Goal: Task Accomplishment & Management: Use online tool/utility

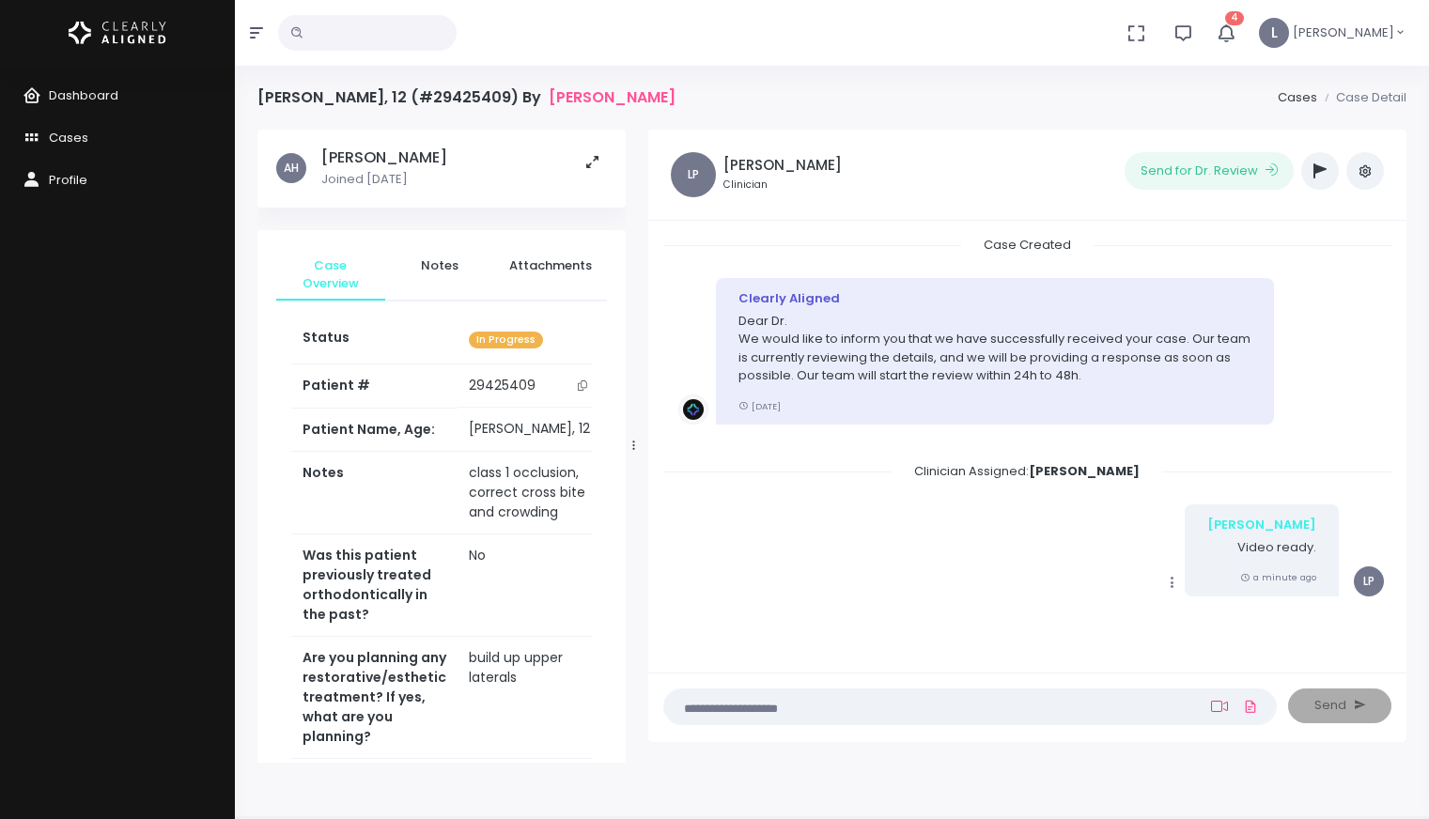
click at [1215, 708] on icon at bounding box center [1219, 706] width 17 height 15
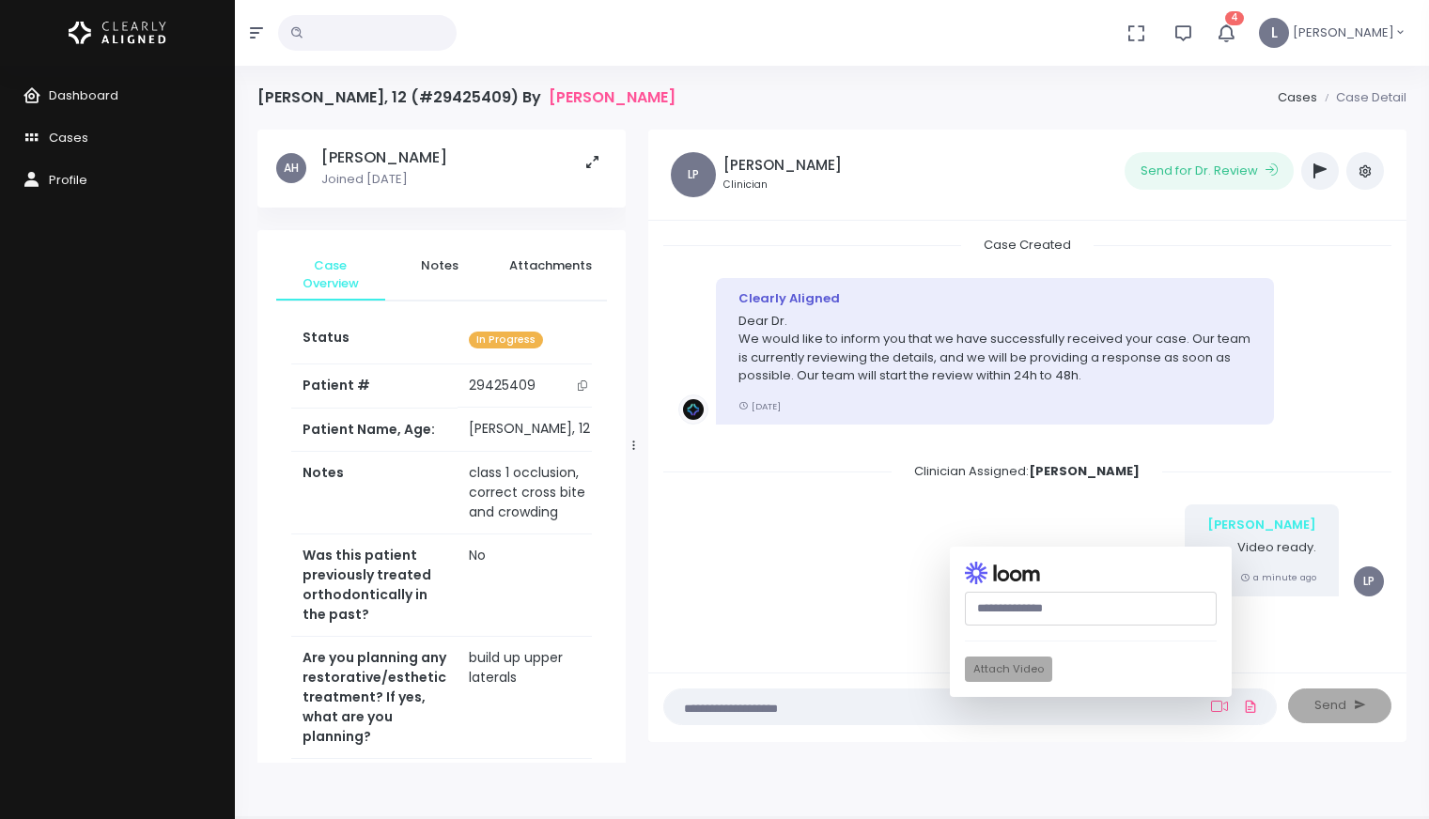
paste input "**********"
type input "**********"
click at [1018, 668] on button "Attach Video" at bounding box center [1008, 669] width 87 height 25
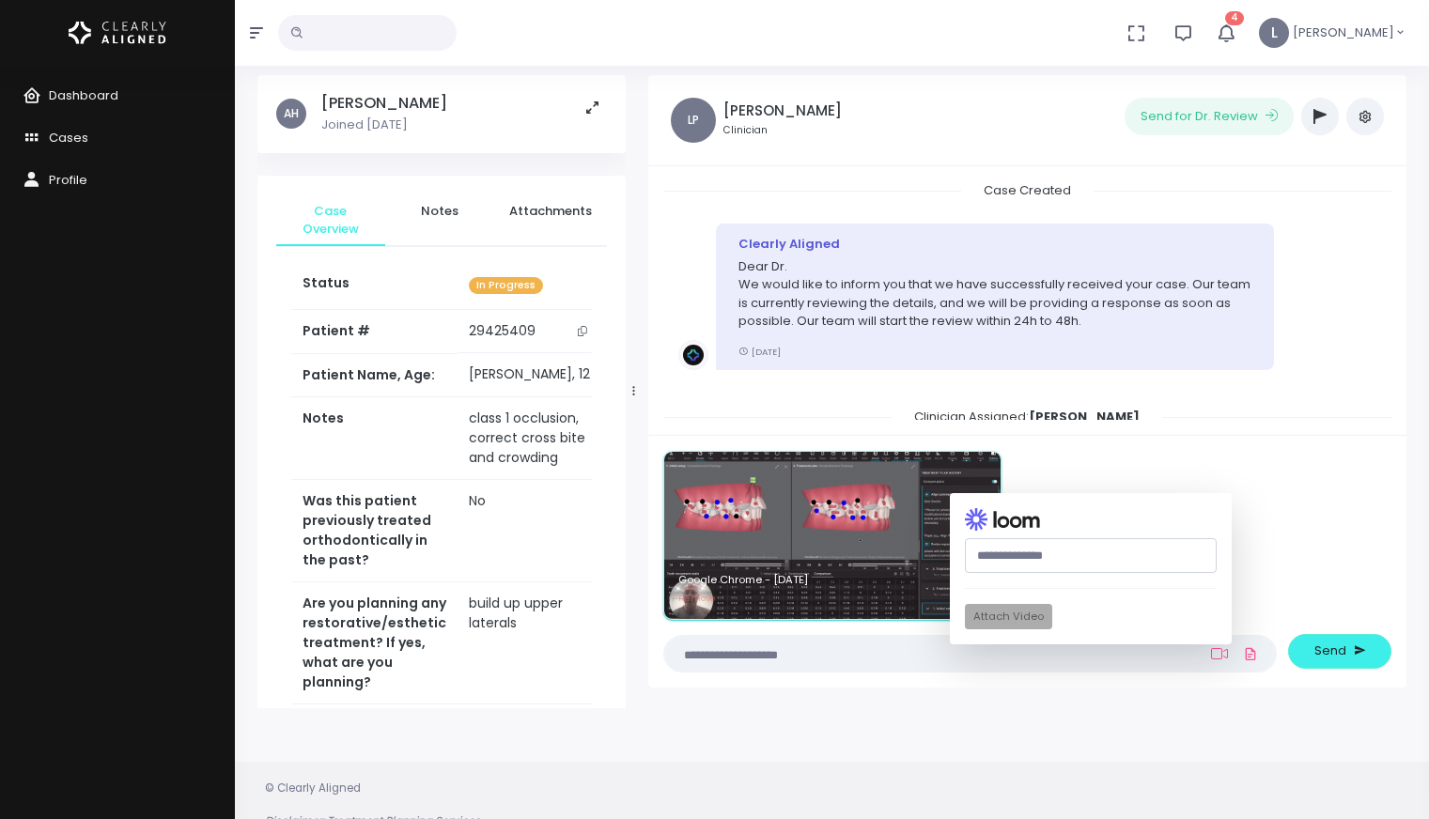
scroll to position [57, 0]
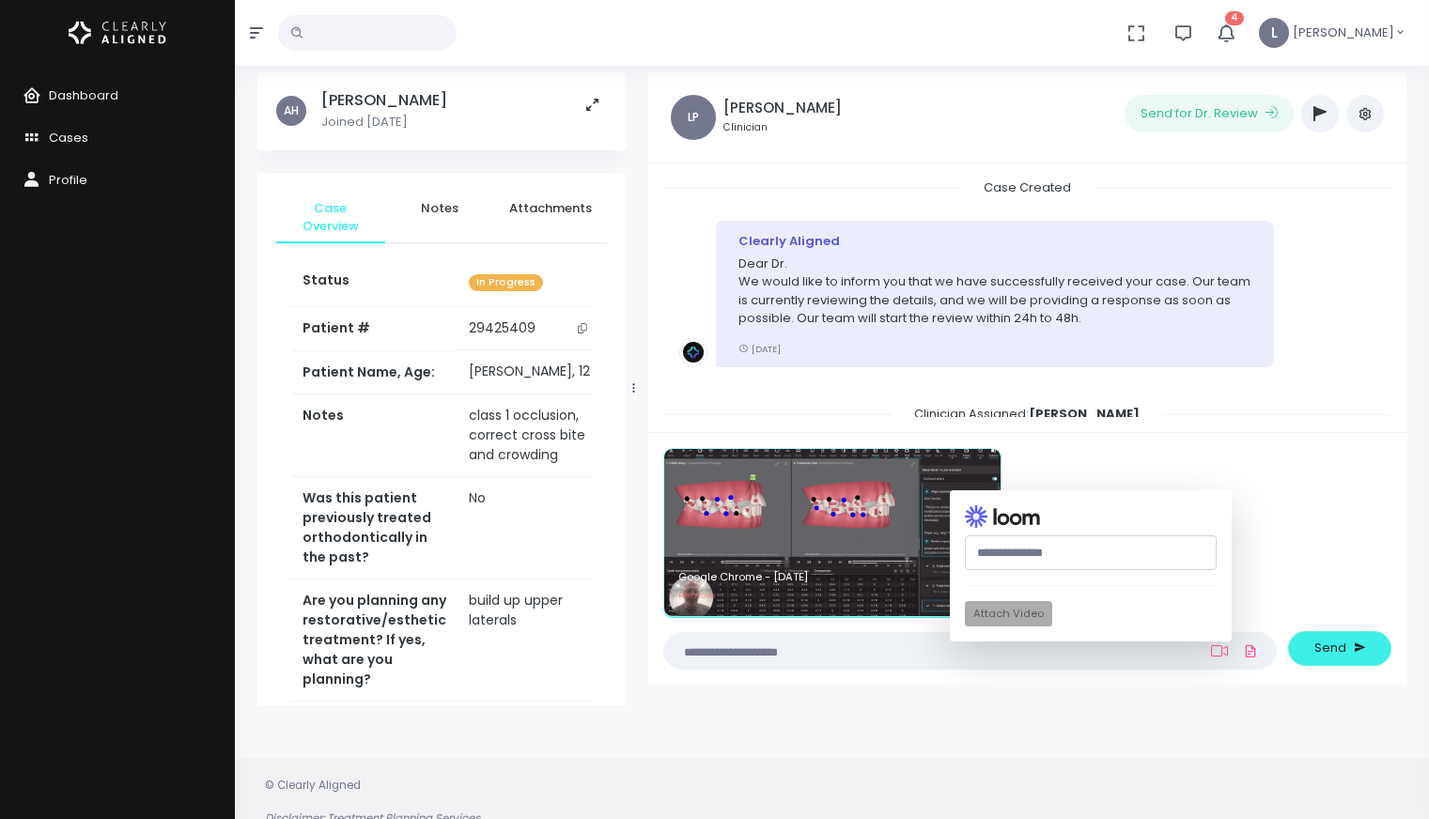
click at [1031, 711] on div "[PERSON_NAME], 12 (#29425409) By [PERSON_NAME] Case Detail AH [PERSON_NAME] Joi…" at bounding box center [832, 428] width 1194 height 970
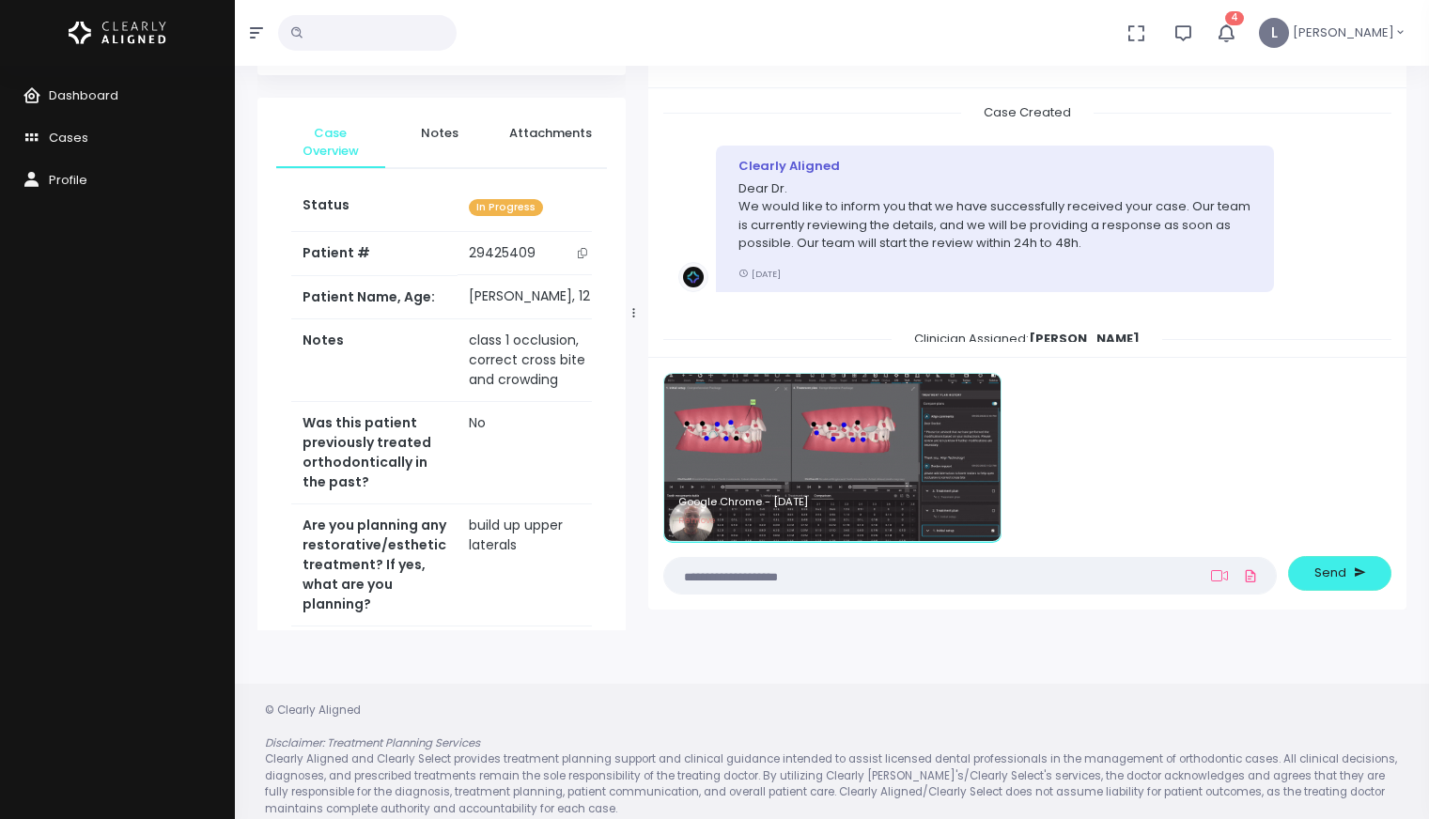
scroll to position [149, 0]
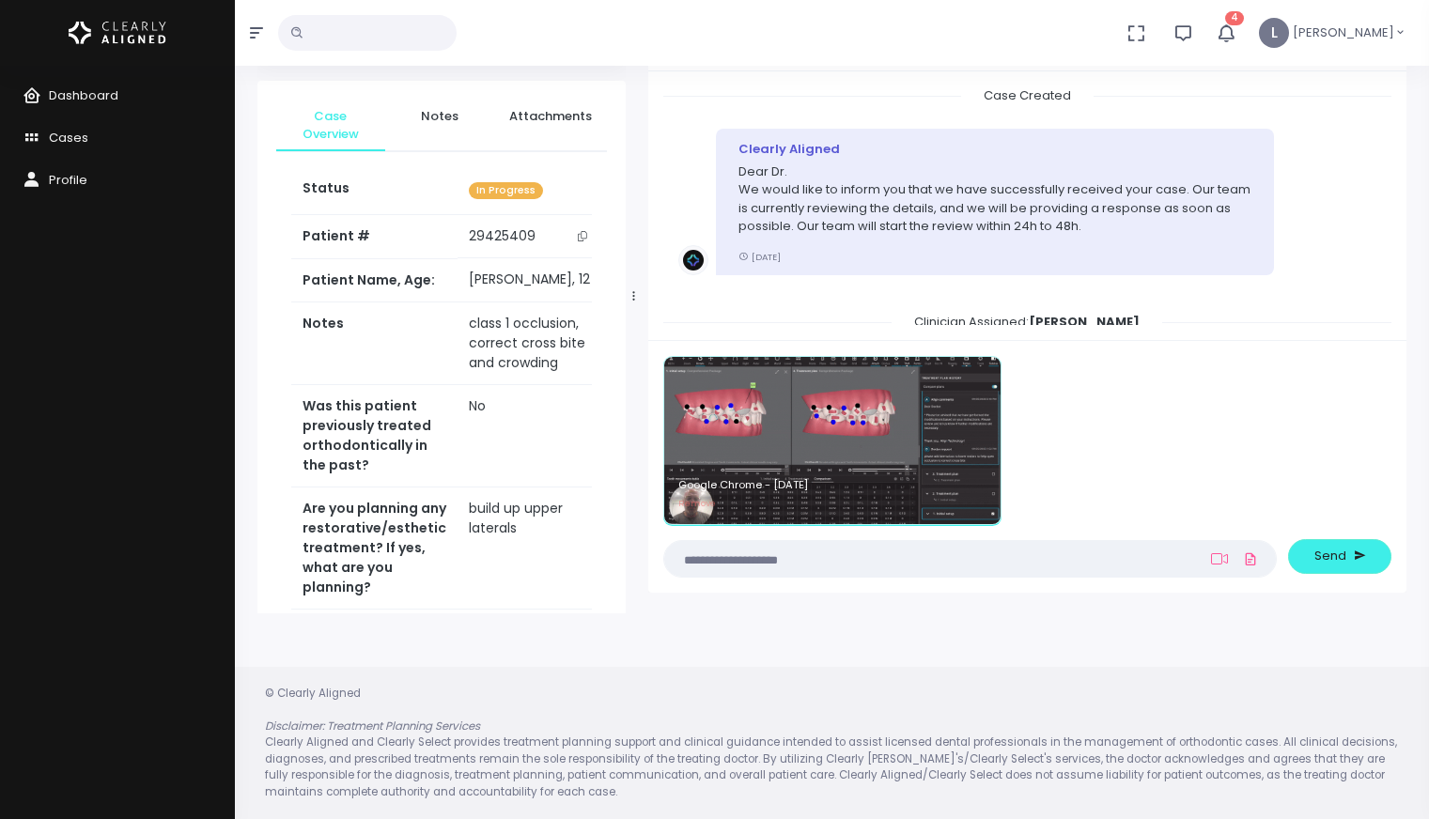
click at [806, 563] on textarea at bounding box center [934, 559] width 516 height 21
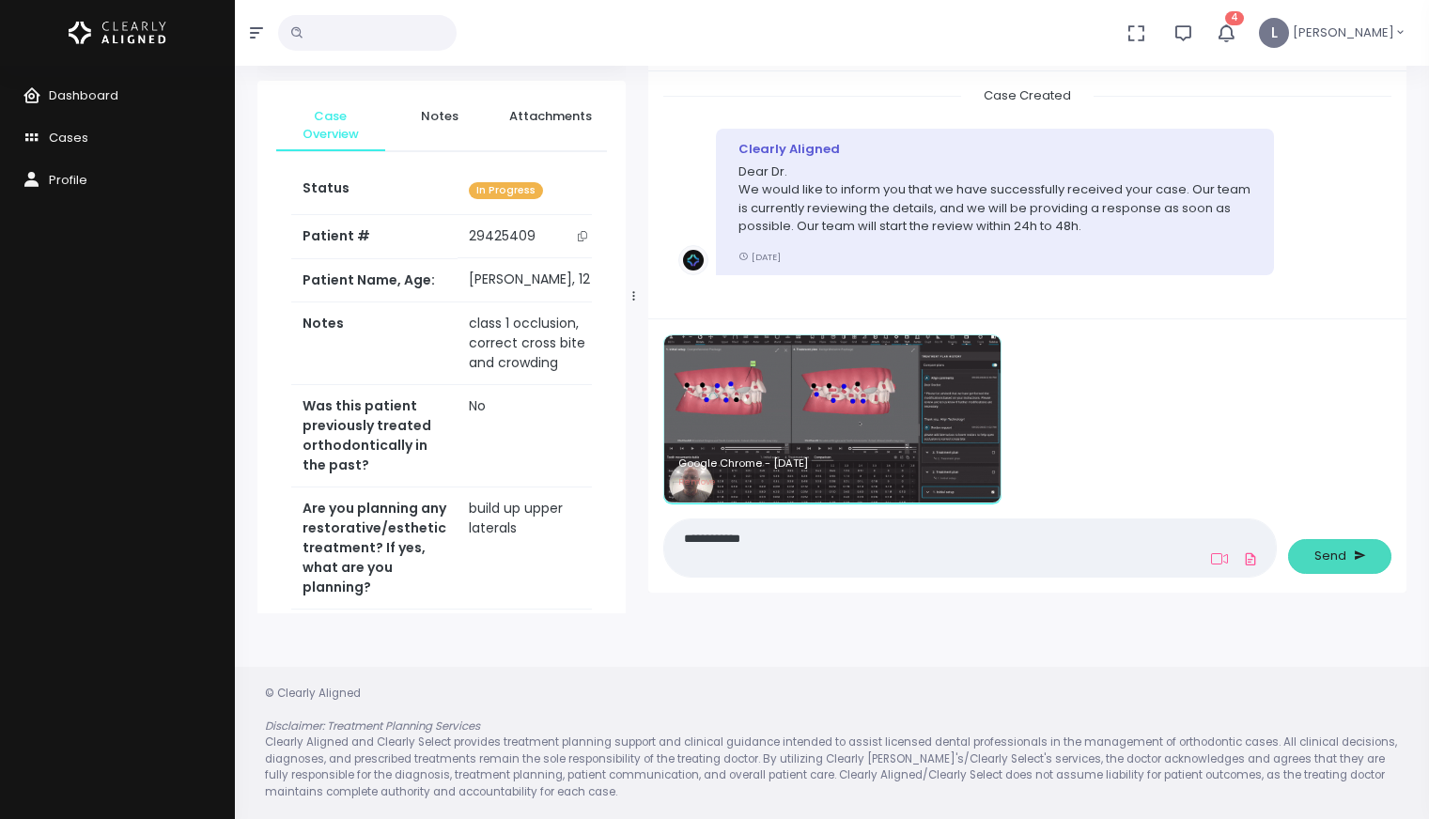
type textarea "**********"
click at [1336, 560] on span "Send" at bounding box center [1331, 556] width 32 height 19
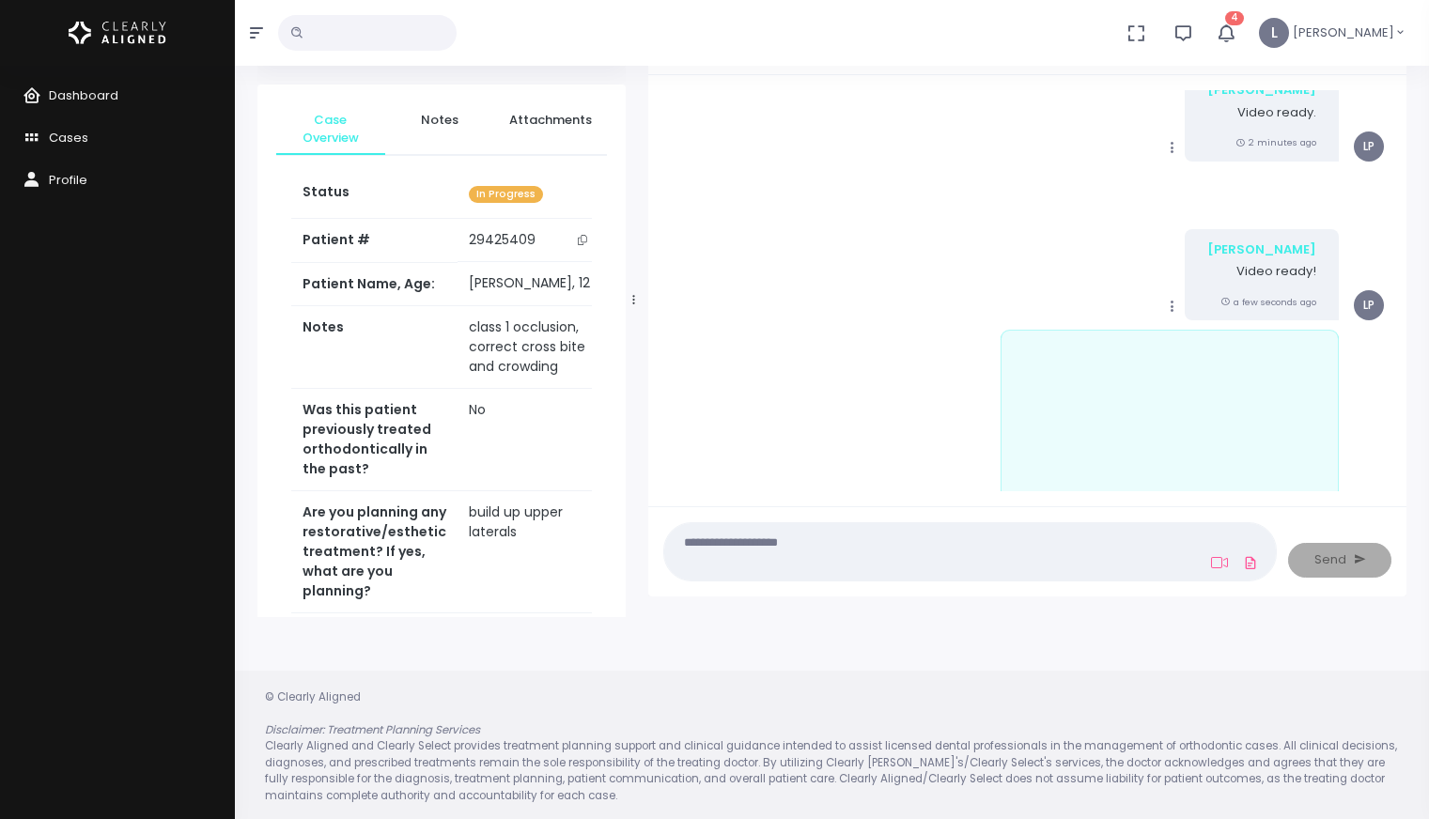
scroll to position [290, 0]
click at [1181, 150] on icon at bounding box center [1172, 146] width 17 height 17
click at [1231, 232] on link "Delete" at bounding box center [1235, 240] width 148 height 29
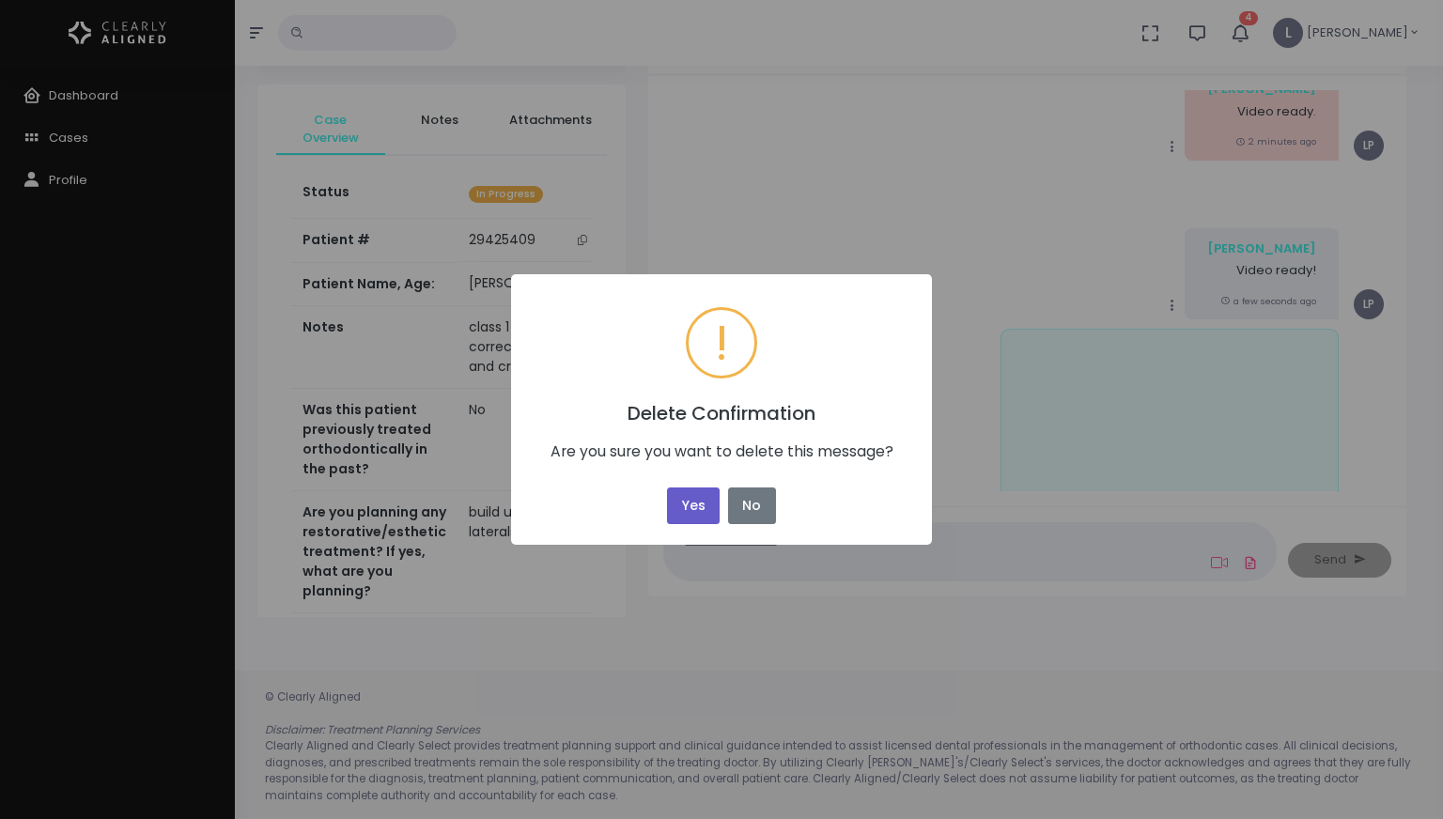
click at [698, 510] on button "Yes" at bounding box center [693, 506] width 53 height 37
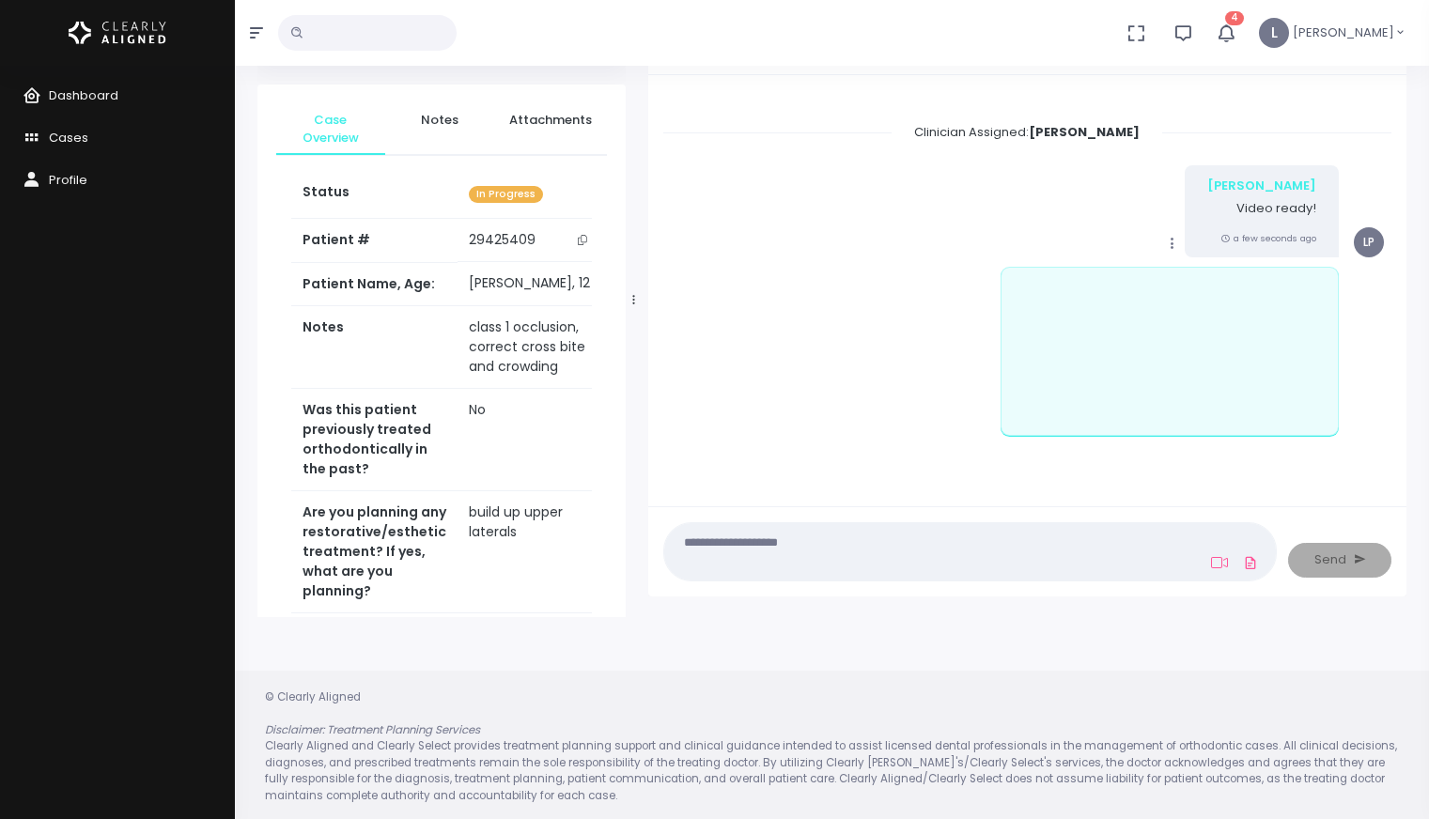
scroll to position [0, 0]
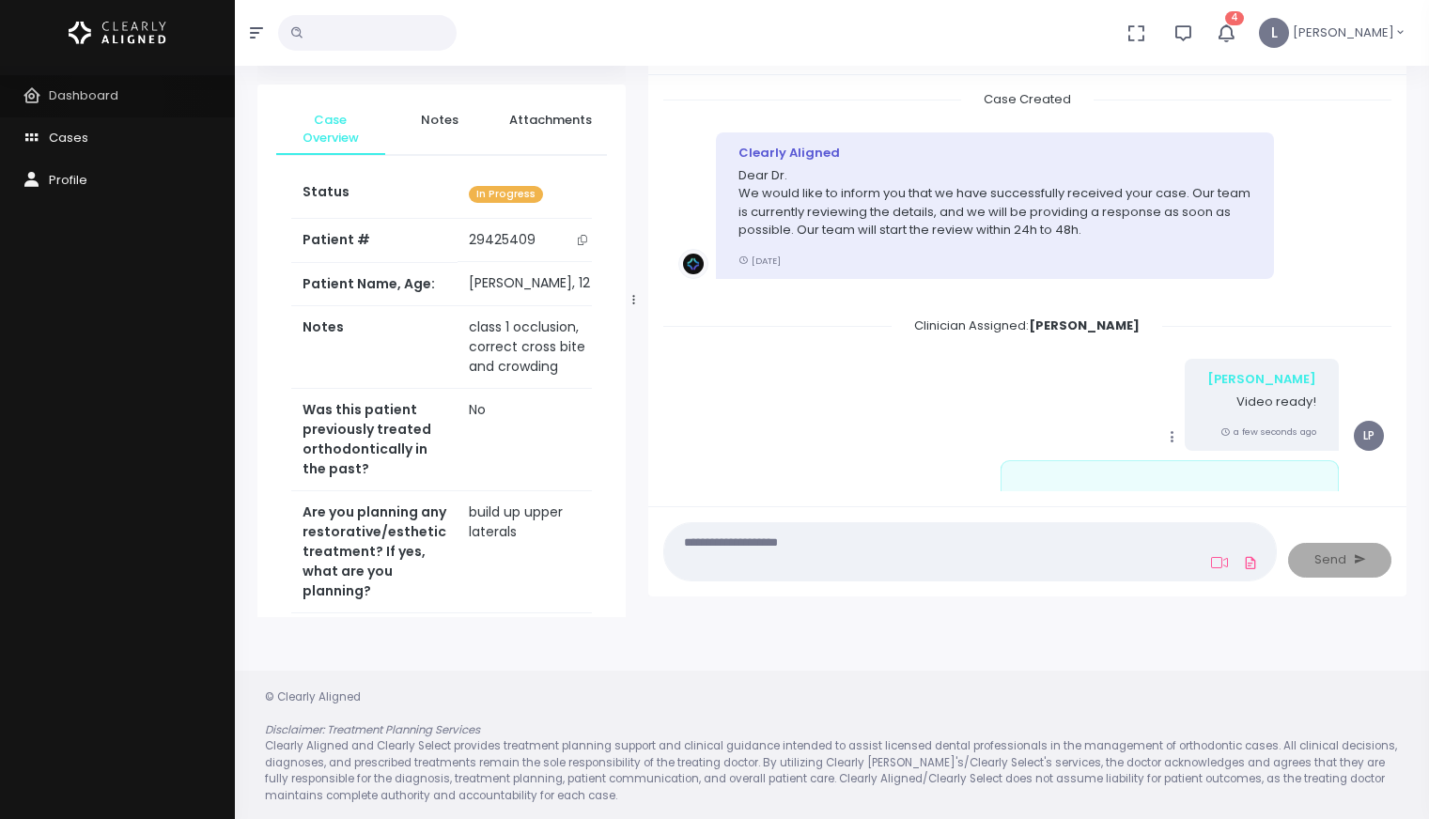
click at [117, 97] on span "Dashboard" at bounding box center [84, 95] width 70 height 18
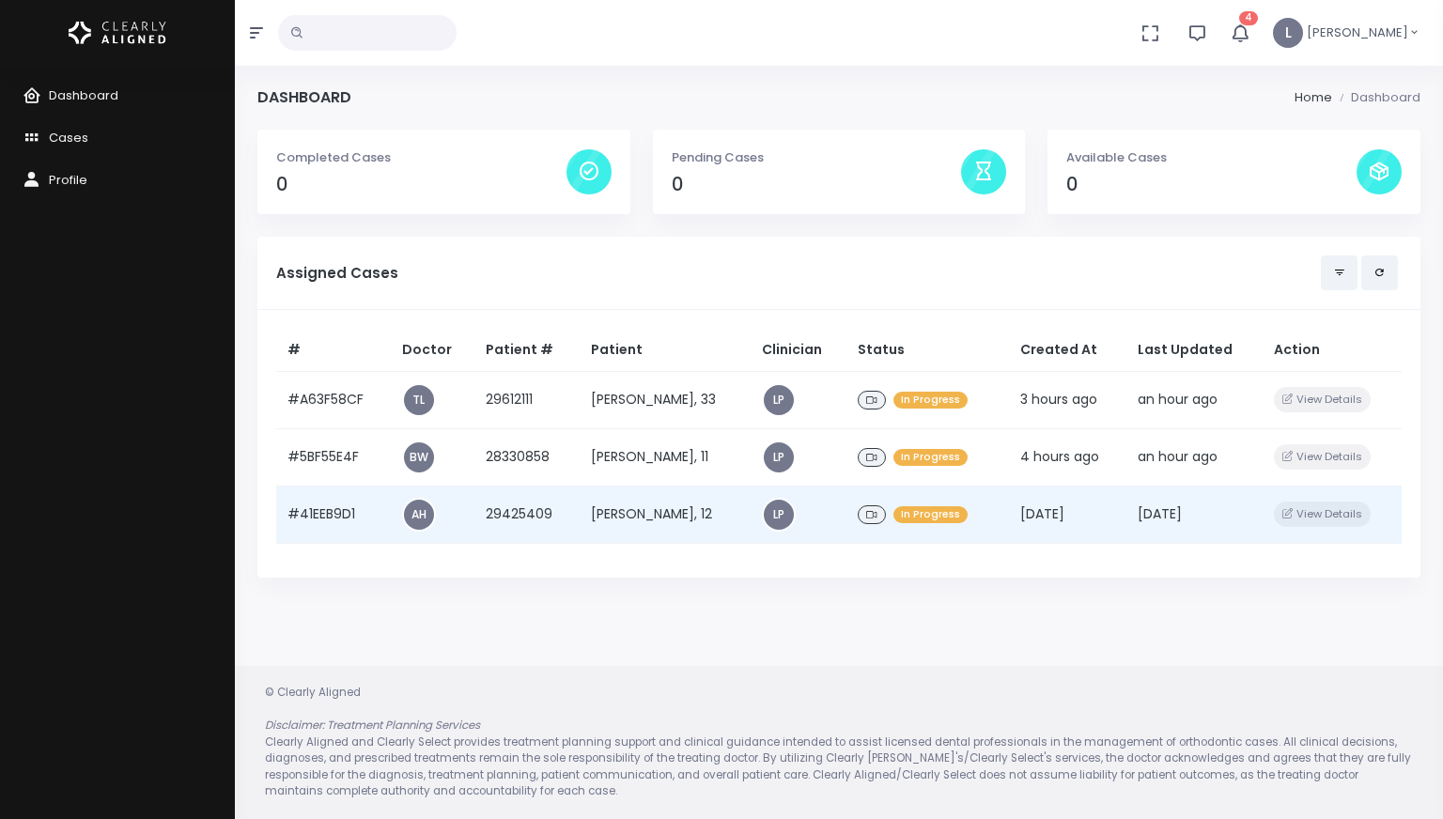
click at [683, 526] on td "[PERSON_NAME], 12" at bounding box center [665, 514] width 171 height 57
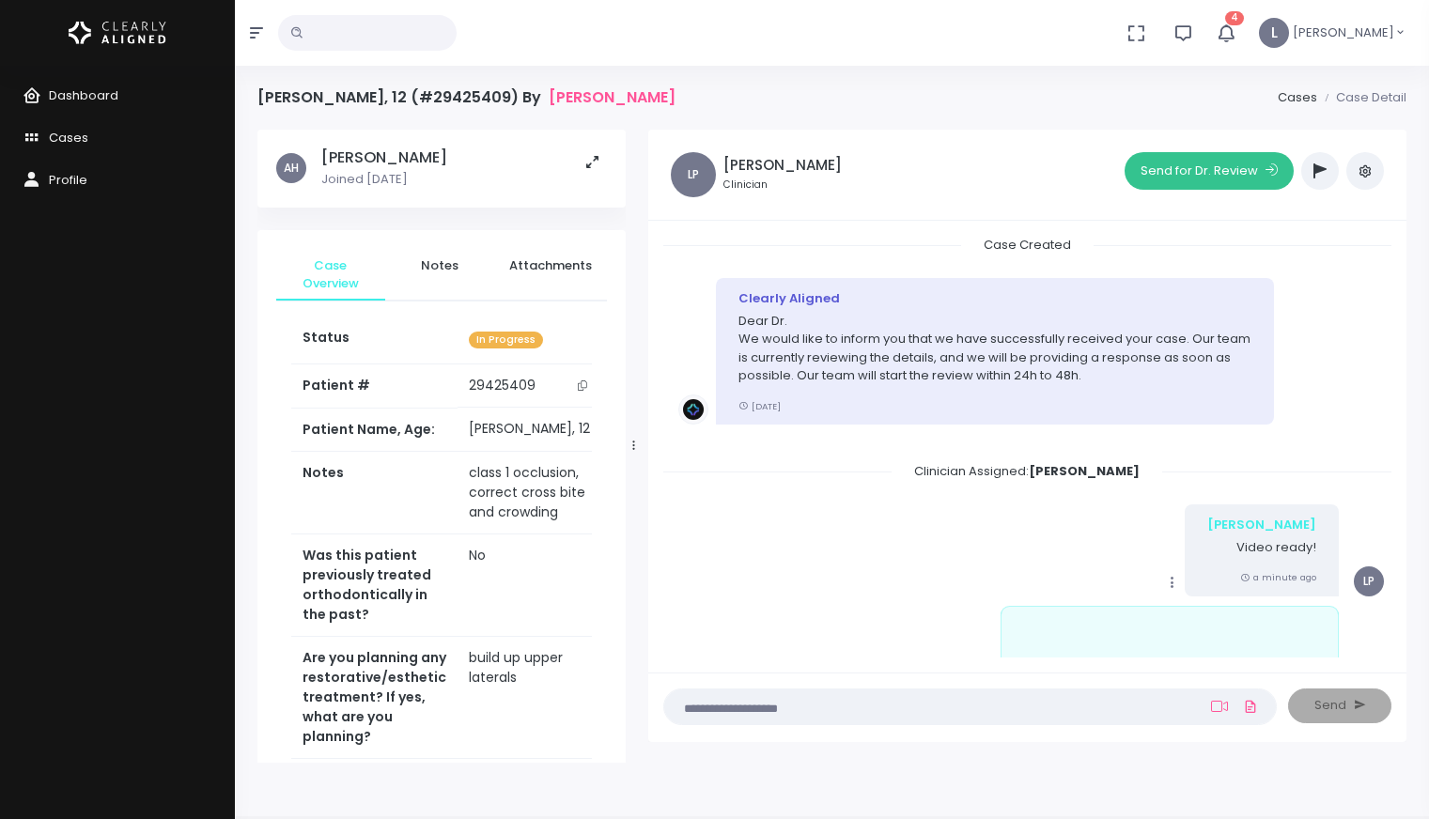
click at [1213, 173] on button "Send for Dr. Review" at bounding box center [1209, 171] width 169 height 38
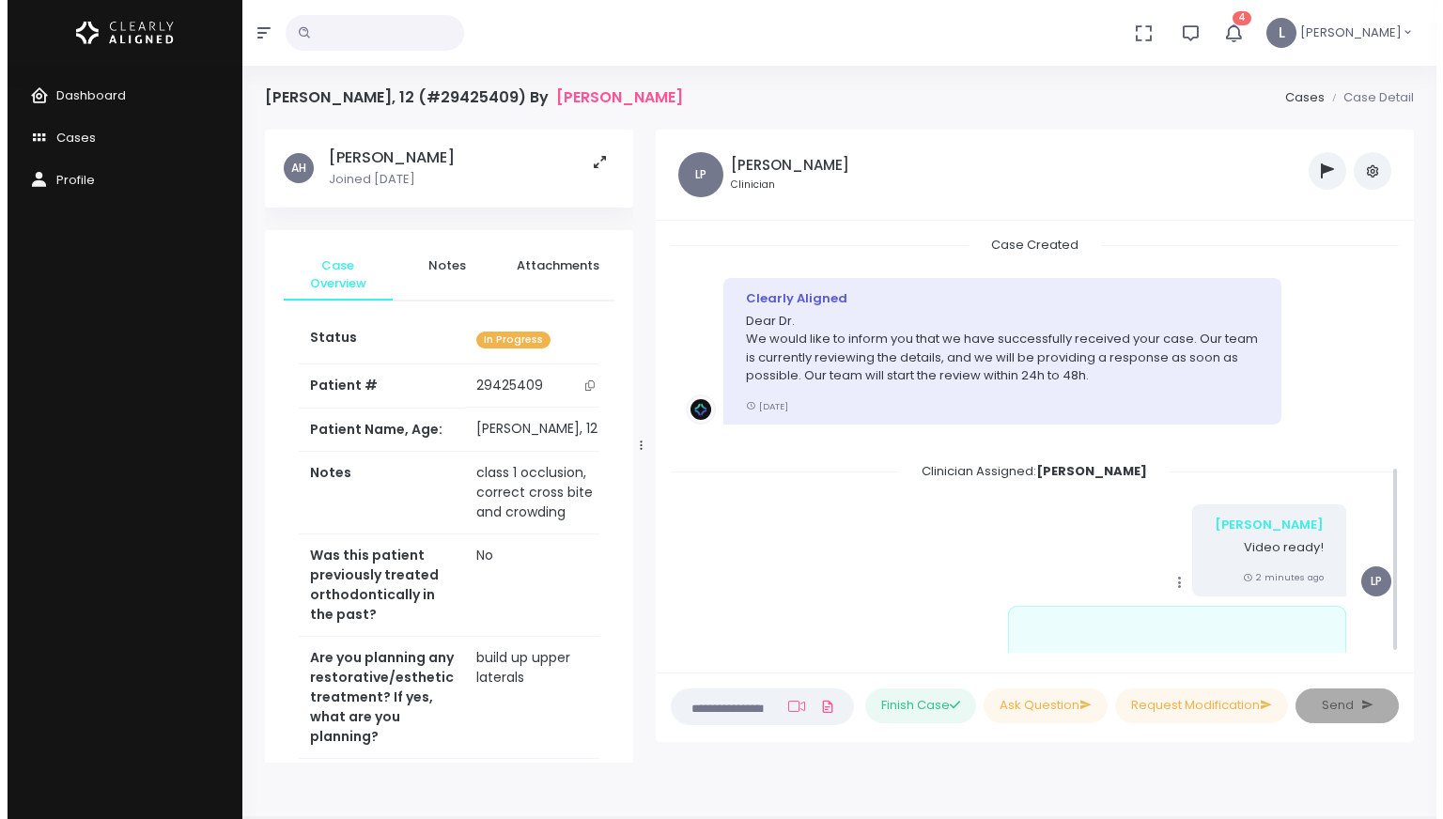
scroll to position [521, 0]
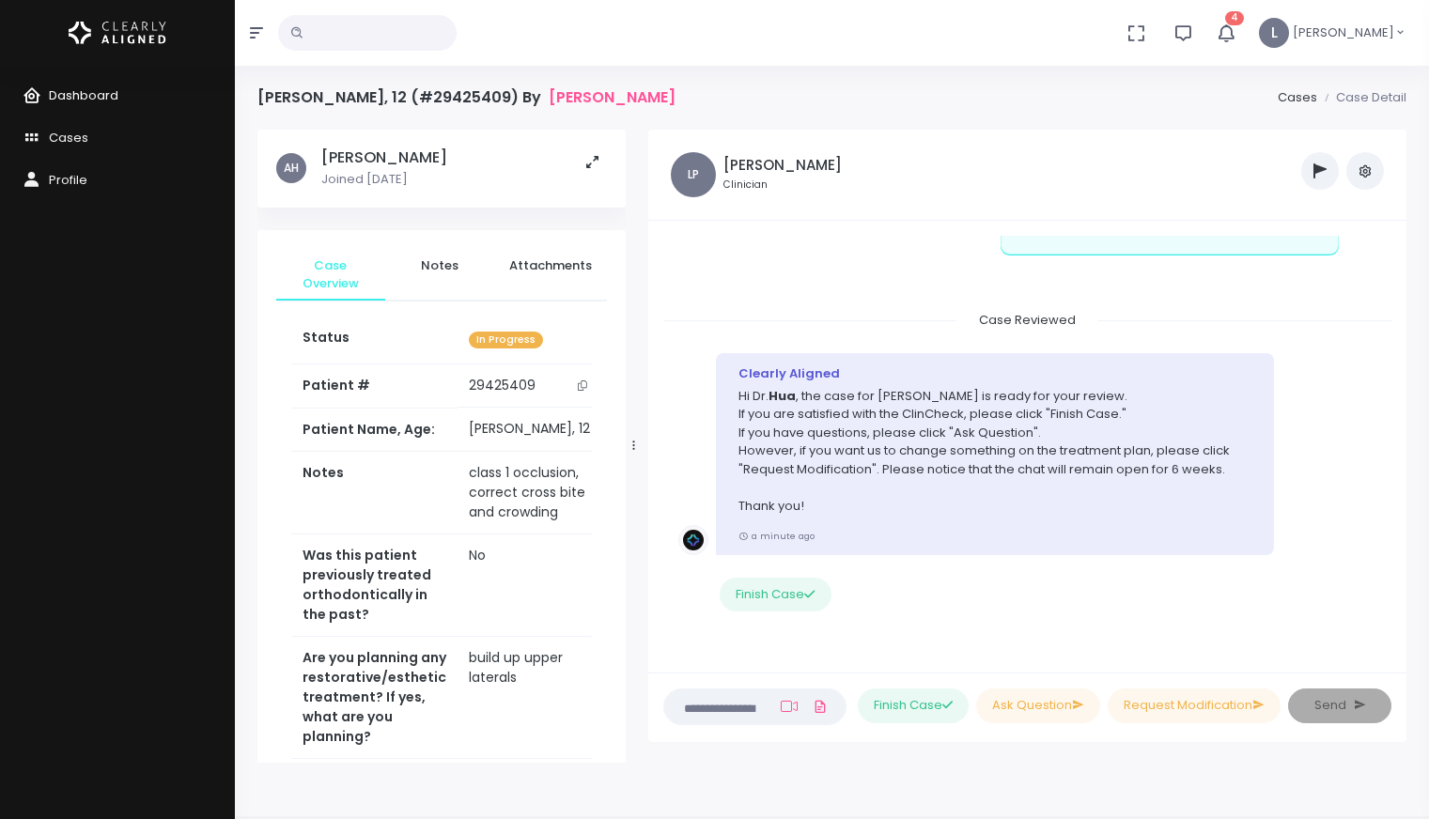
click at [101, 97] on span "Dashboard" at bounding box center [84, 95] width 70 height 18
